Goal: Information Seeking & Learning: Compare options

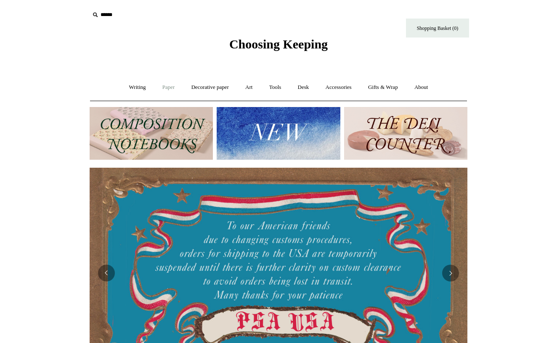
click at [165, 87] on link "Paper +" at bounding box center [169, 87] width 28 height 22
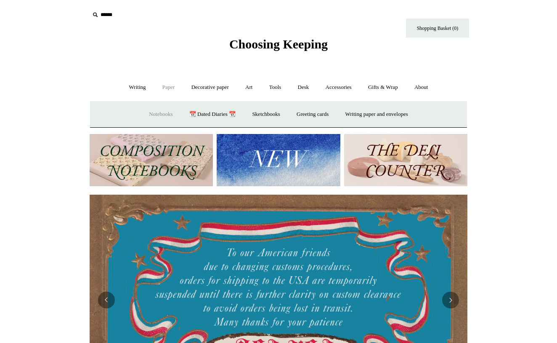
click at [150, 110] on link "Notebooks +" at bounding box center [160, 114] width 39 height 22
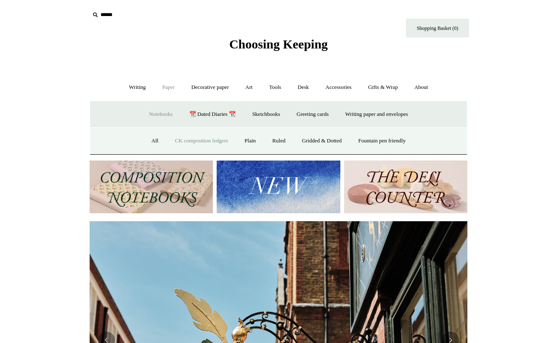
scroll to position [0, 378]
click at [186, 138] on link "CK composition ledgers" at bounding box center [202, 141] width 68 height 22
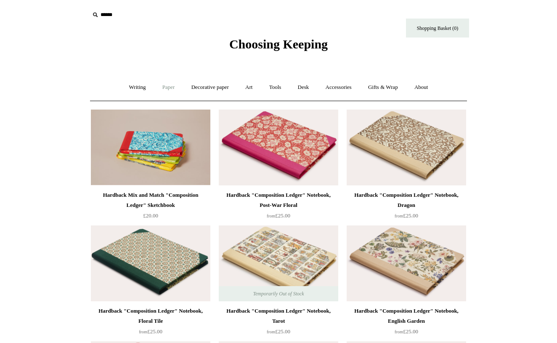
click at [164, 85] on link "Paper +" at bounding box center [169, 87] width 28 height 22
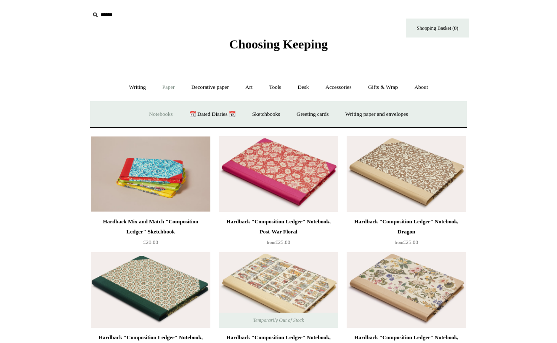
click at [148, 112] on link "Notebooks +" at bounding box center [160, 114] width 39 height 22
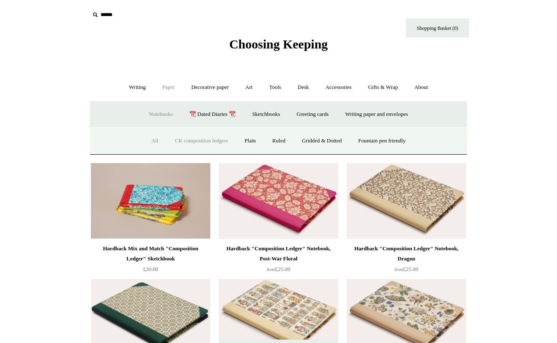
click at [144, 142] on link "All" at bounding box center [155, 141] width 22 height 22
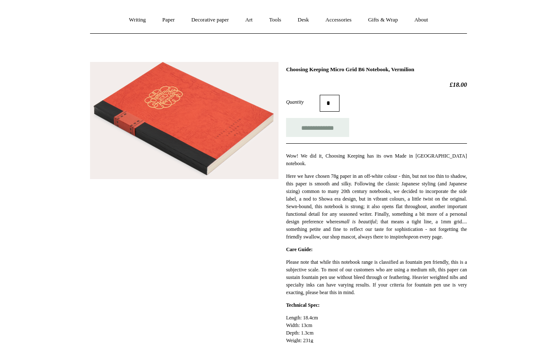
scroll to position [70, 0]
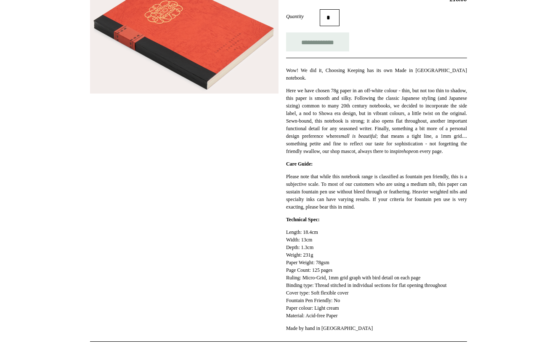
click at [237, 197] on div "**********" at bounding box center [278, 156] width 377 height 372
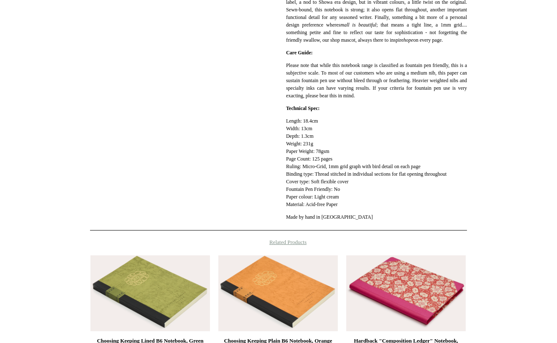
scroll to position [265, 0]
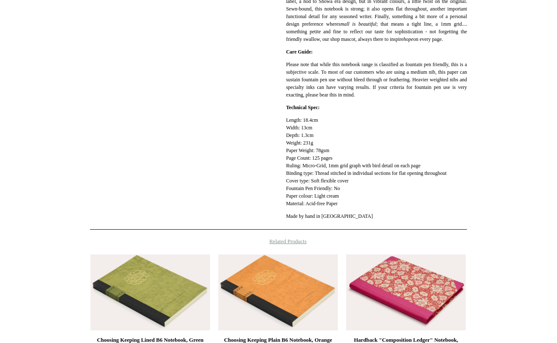
click at [263, 273] on img at bounding box center [279, 292] width 120 height 76
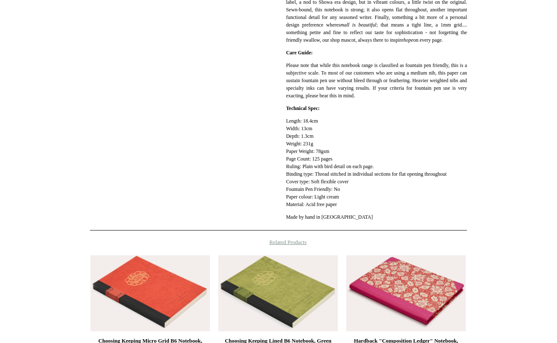
scroll to position [273, 0]
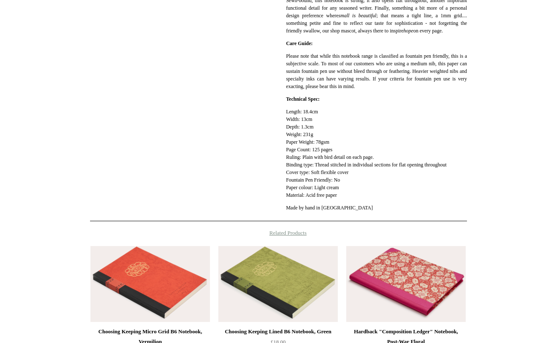
click at [258, 263] on img at bounding box center [279, 284] width 120 height 76
